Goal: Task Accomplishment & Management: Manage account settings

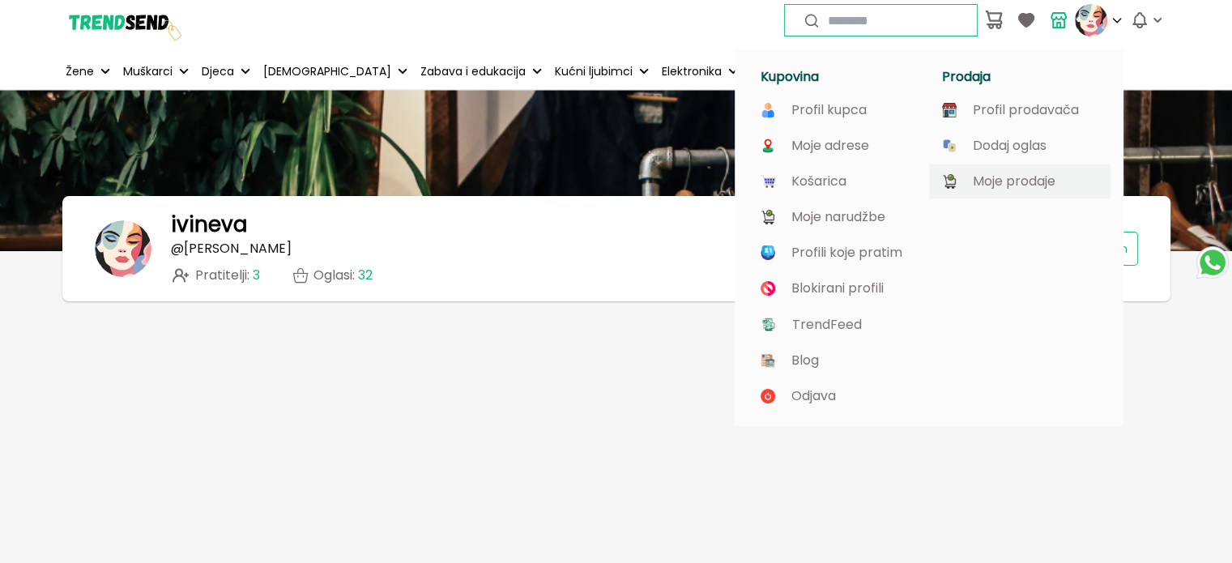
click at [1027, 186] on p "Moje prodaje" at bounding box center [1013, 181] width 83 height 15
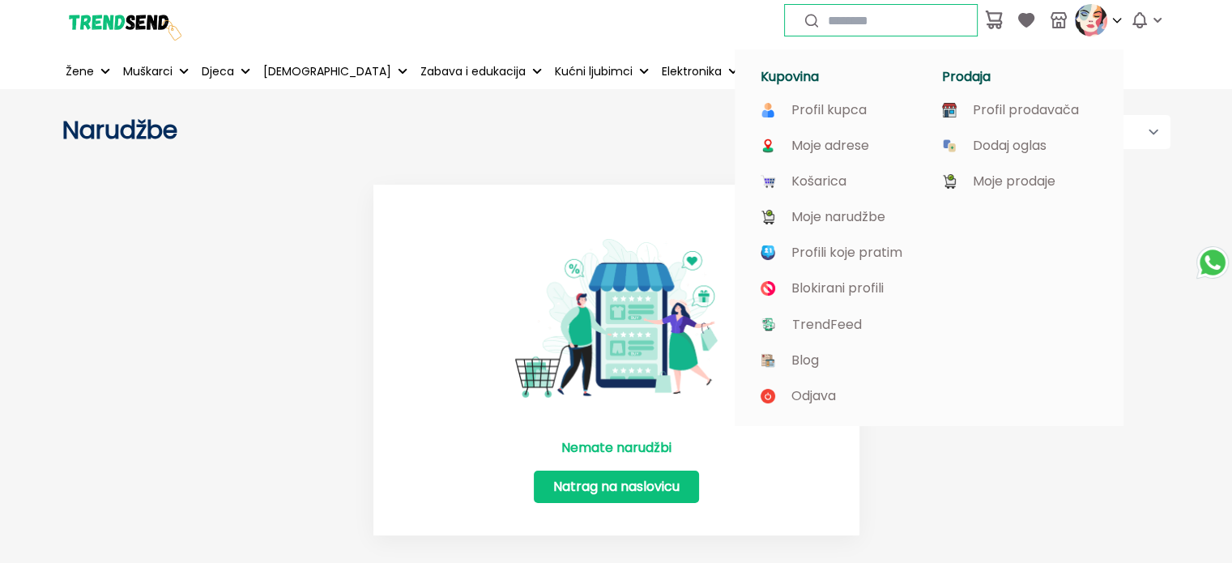
click at [1098, 19] on img at bounding box center [1090, 20] width 32 height 32
click at [1045, 106] on p "Profil prodavača" at bounding box center [1025, 110] width 106 height 15
